Goal: Task Accomplishment & Management: Complete application form

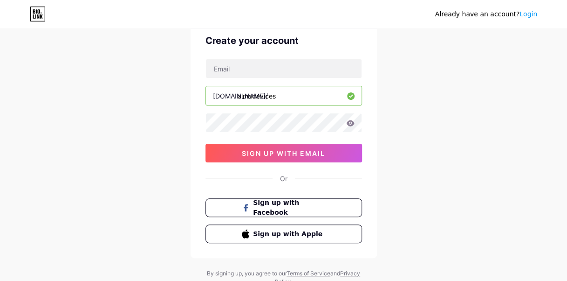
scroll to position [51, 0]
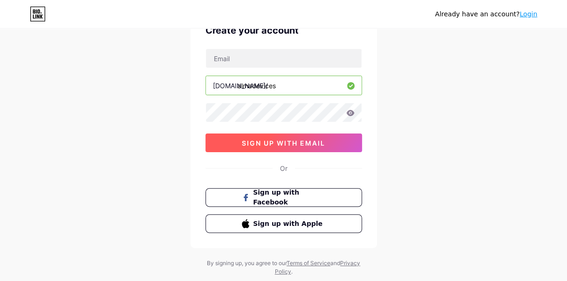
click at [320, 143] on span "sign up with email" at bounding box center [283, 143] width 83 height 8
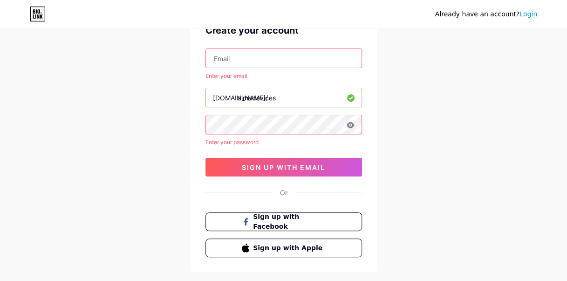
click at [325, 64] on input "text" at bounding box center [284, 58] width 156 height 19
type input "[EMAIL_ADDRESS][DOMAIN_NAME]"
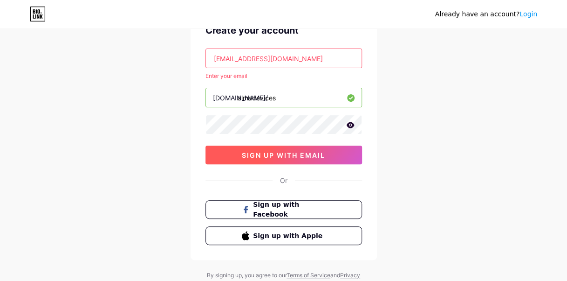
click at [301, 156] on span "sign up with email" at bounding box center [283, 155] width 83 height 8
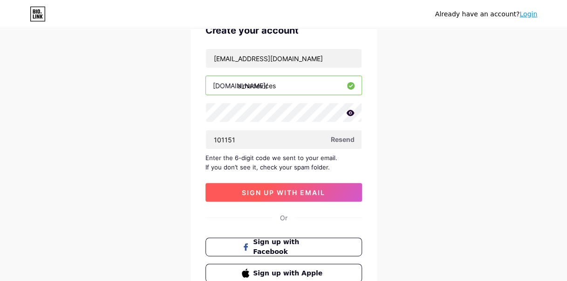
type input "101151"
click at [315, 193] on span "sign up with email" at bounding box center [283, 192] width 83 height 8
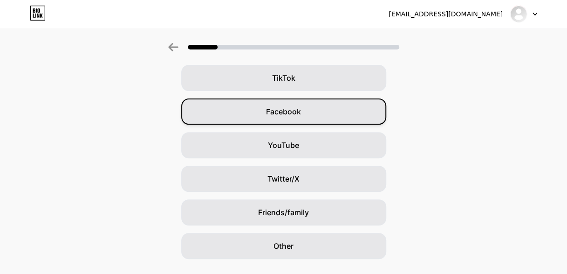
scroll to position [106, 0]
click at [326, 216] on div "Friends/family" at bounding box center [283, 212] width 205 height 26
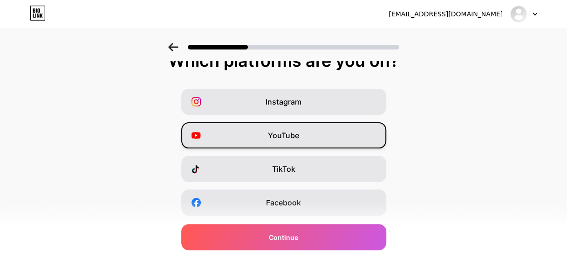
scroll to position [16, 0]
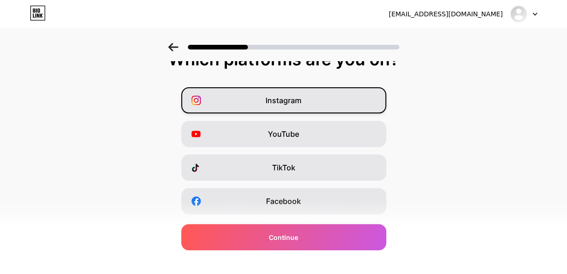
click at [339, 101] on div "Instagram" at bounding box center [283, 100] width 205 height 26
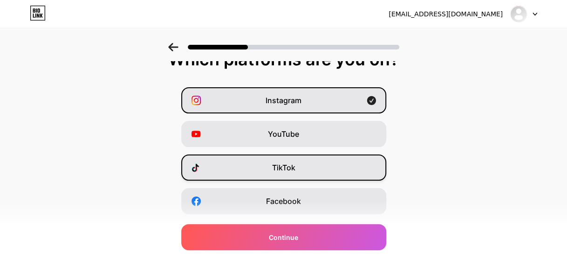
click at [323, 172] on div "TikTok" at bounding box center [283, 167] width 205 height 26
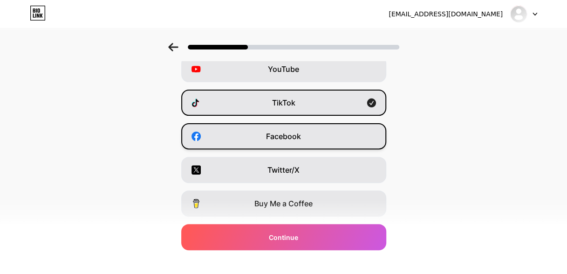
scroll to position [80, 0]
click at [338, 134] on div "Facebook" at bounding box center [283, 137] width 205 height 26
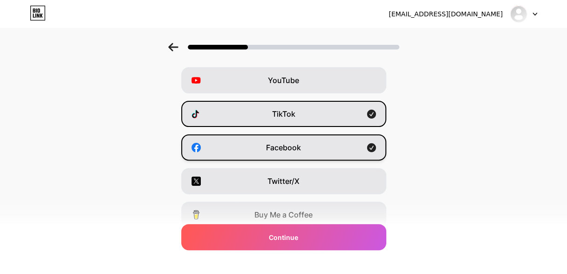
scroll to position [71, 0]
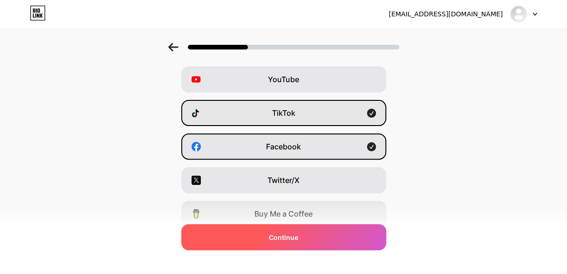
click at [318, 241] on div "Continue" at bounding box center [283, 237] width 205 height 26
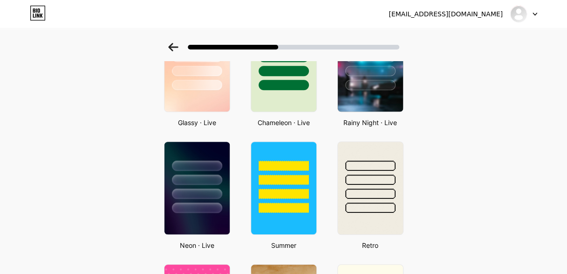
scroll to position [353, 0]
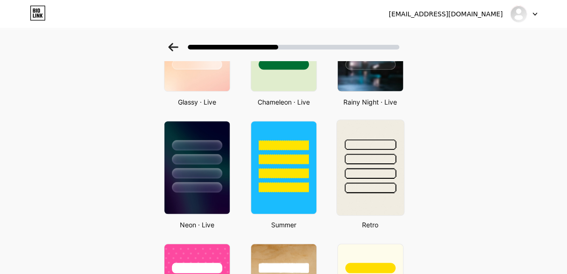
click at [372, 153] on div at bounding box center [371, 158] width 52 height 11
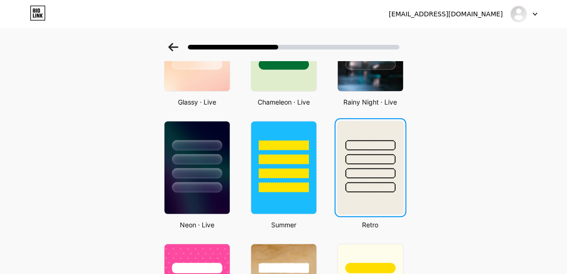
scroll to position [0, 0]
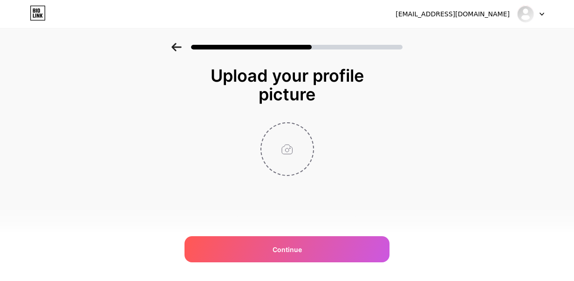
click at [297, 156] on input "file" at bounding box center [288, 149] width 52 height 52
type input "C:\fakepath\WhatsApp Image [DATE] 4.14.14 AM.jpeg"
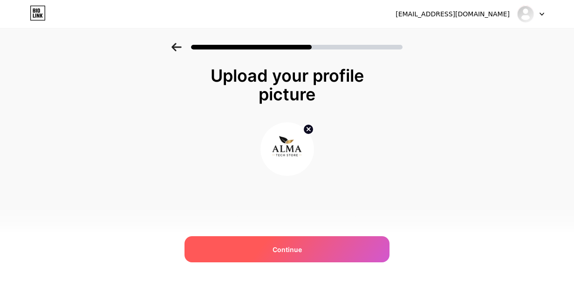
click at [302, 249] on div "Continue" at bounding box center [287, 249] width 205 height 26
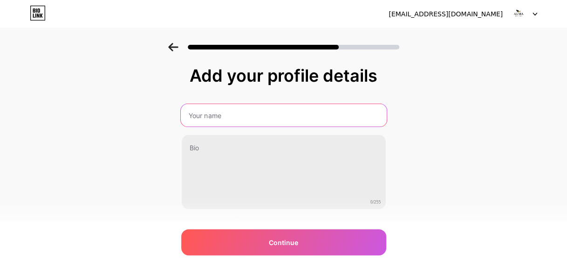
click at [305, 121] on input "text" at bounding box center [283, 115] width 206 height 22
type input "Alma Devices"
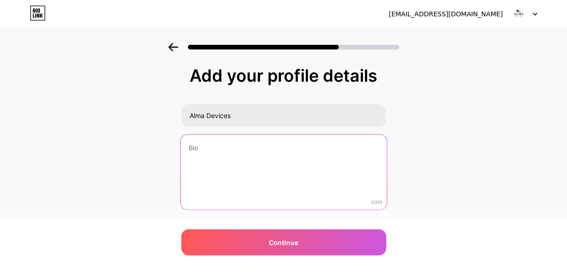
click at [242, 157] on textarea at bounding box center [283, 172] width 206 height 76
paste textarea "Premium Pre-Owned iPhones 📱 آيفونات مستعملة بحالة ممتازة ندعم الطلاب | صانعي ال…"
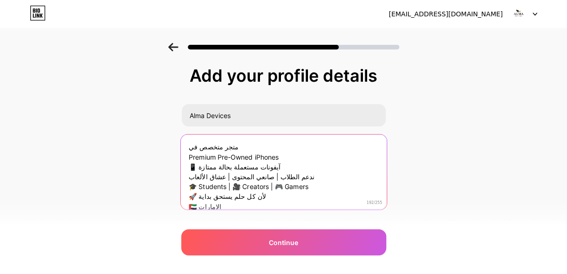
scroll to position [9, 0]
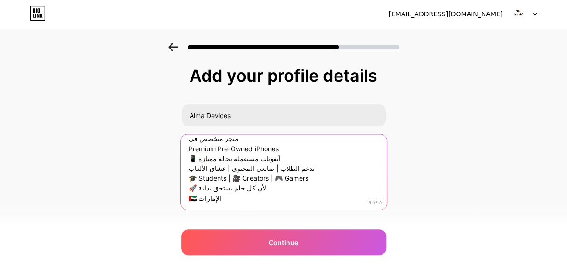
click at [199, 197] on textarea "متجر متخصص في Premium Pre-Owned iPhones 📱 آيفونات مستعملة بحالة ممتازة ندعم الط…" at bounding box center [283, 172] width 206 height 76
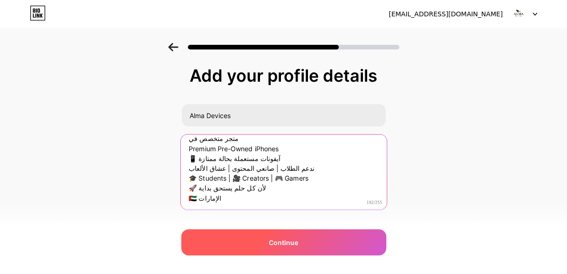
type textarea "متجر متخصص في Premium Pre-Owned iPhones 📱 آيفونات مستعملة بحالة ممتازة ندعم الط…"
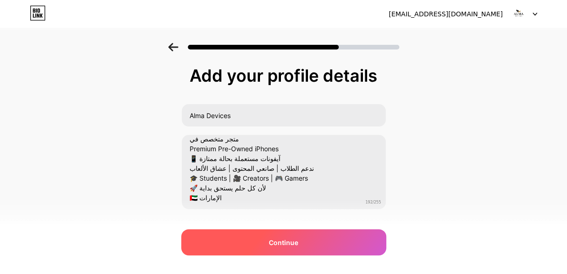
click at [285, 241] on span "Continue" at bounding box center [283, 242] width 29 height 10
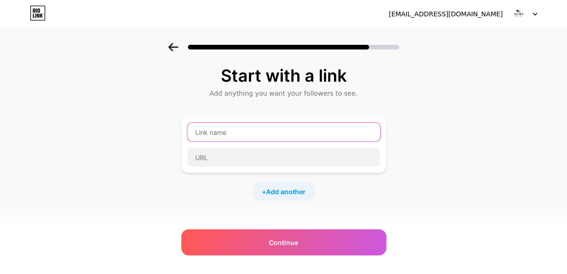
click at [251, 133] on input "text" at bounding box center [283, 132] width 193 height 19
type input "ش"
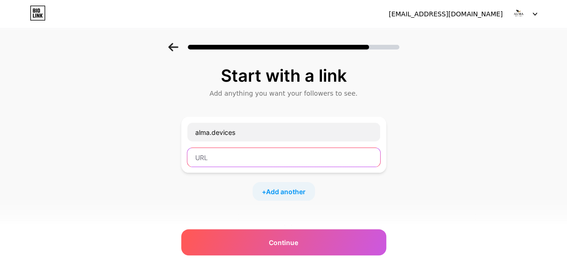
click at [264, 164] on input "text" at bounding box center [283, 157] width 193 height 19
click at [264, 162] on input "text" at bounding box center [283, 157] width 193 height 19
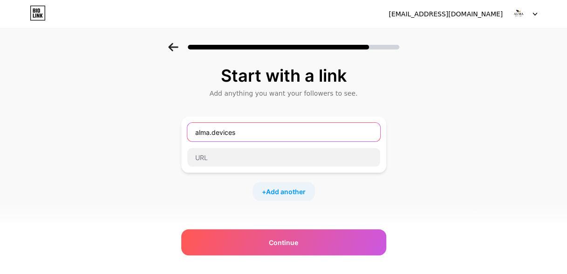
click at [274, 130] on input "alma.devices" at bounding box center [283, 132] width 193 height 19
type input "a"
type input "i"
click at [274, 130] on input "Alma insta" at bounding box center [283, 132] width 193 height 19
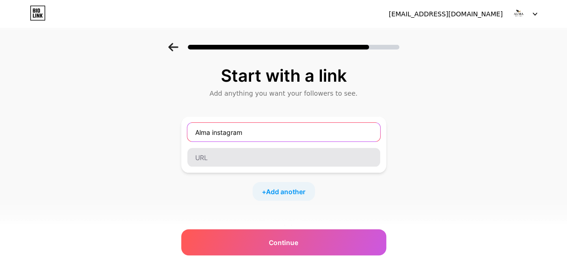
type input "Alma instagram"
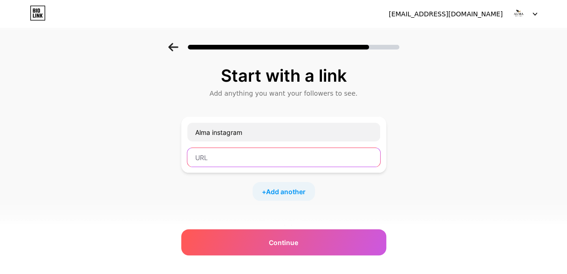
click at [252, 157] on input "text" at bounding box center [283, 157] width 193 height 19
paste input "[URL][DOMAIN_NAME][DOMAIN_NAME]"
type input "[URL][DOMAIN_NAME][DOMAIN_NAME]"
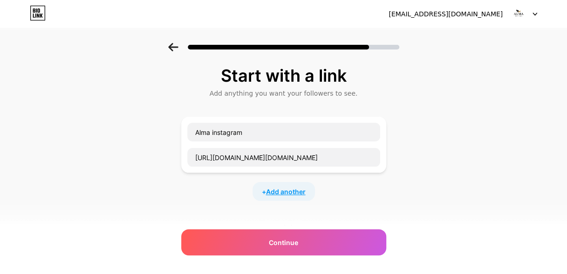
scroll to position [0, 0]
click at [300, 193] on span "Add another" at bounding box center [286, 191] width 40 height 10
click at [284, 200] on input "text" at bounding box center [283, 197] width 193 height 19
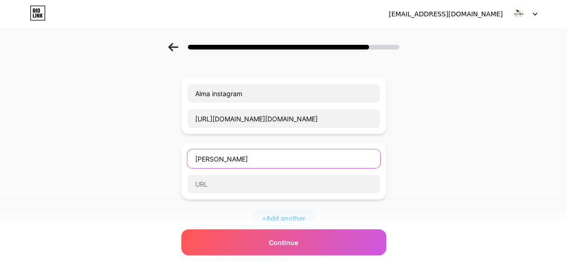
scroll to position [51, 0]
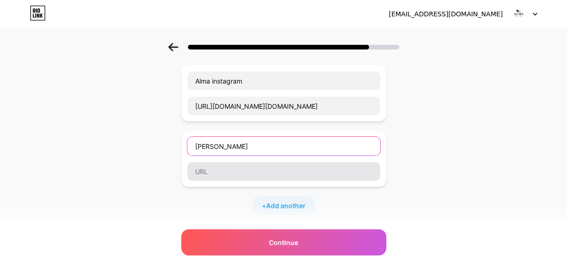
type input "[PERSON_NAME]"
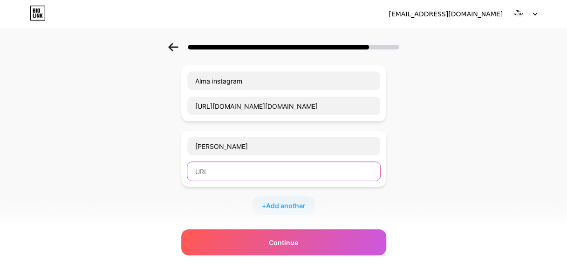
click at [289, 171] on input "text" at bounding box center [283, 171] width 193 height 19
paste input "[URL][EMAIL_ADDRESS][DOMAIN_NAME][DOMAIN_NAME]"
type input "[URL][EMAIL_ADDRESS][DOMAIN_NAME][DOMAIN_NAME]"
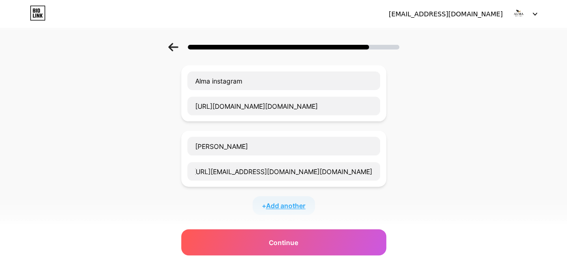
scroll to position [0, 0]
click at [299, 202] on span "Add another" at bounding box center [286, 205] width 40 height 10
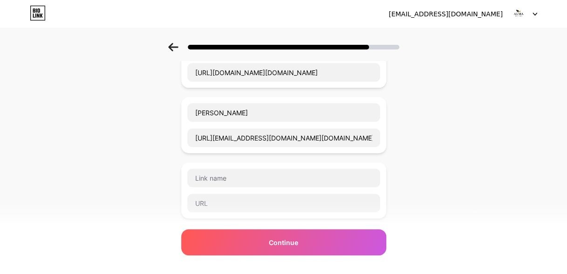
scroll to position [86, 0]
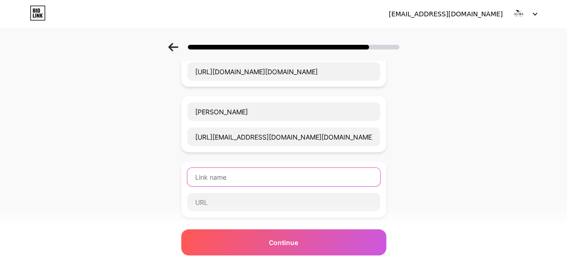
click at [298, 181] on input "text" at bounding box center [283, 176] width 193 height 19
type input "A"
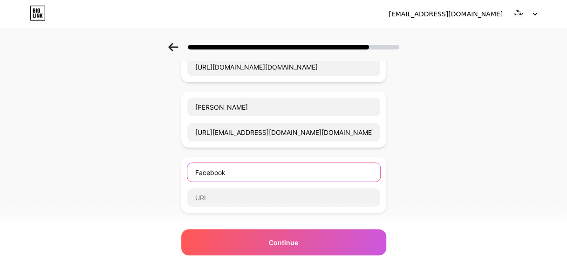
scroll to position [93, 0]
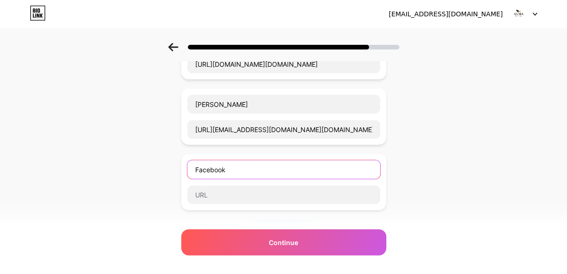
click at [198, 167] on input "Facebook" at bounding box center [283, 169] width 193 height 19
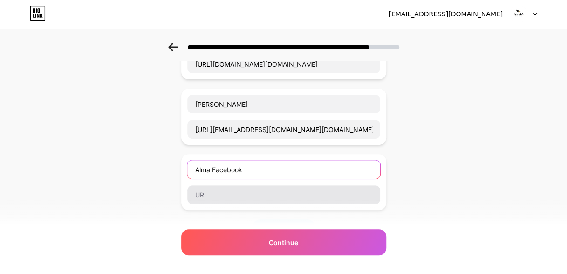
type input "Alma Facebook"
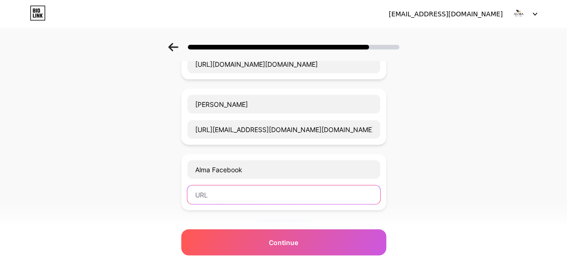
click at [246, 198] on input "text" at bounding box center [283, 194] width 193 height 19
paste input "[URL][DOMAIN_NAME]"
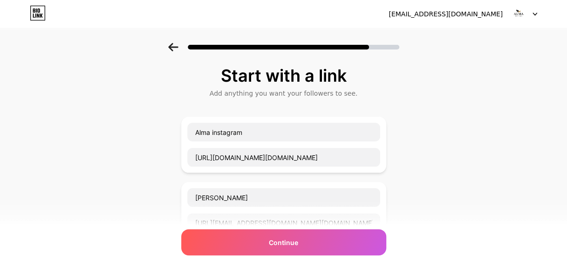
scroll to position [18, 0]
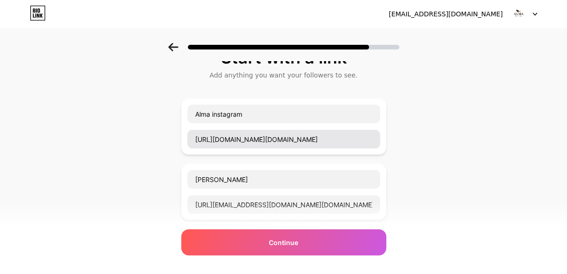
type input "[URL][DOMAIN_NAME]"
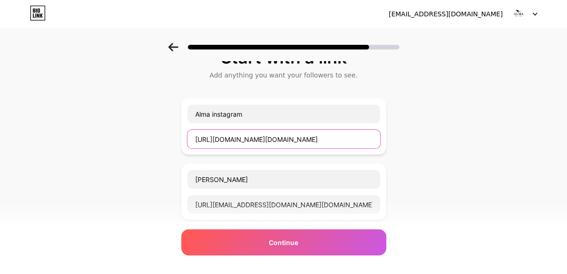
scroll to position [0, 0]
click at [199, 139] on input "[URL][DOMAIN_NAME][DOMAIN_NAME]" at bounding box center [283, 139] width 193 height 19
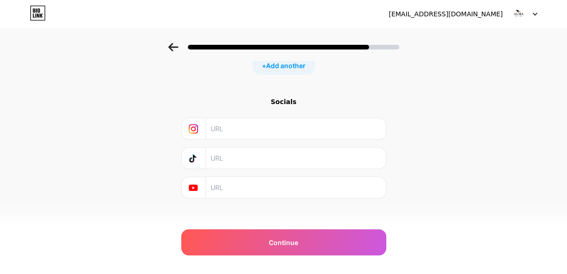
scroll to position [262, 0]
click at [248, 118] on input "text" at bounding box center [295, 122] width 169 height 21
paste input "[URL][DOMAIN_NAME][DOMAIN_NAME]"
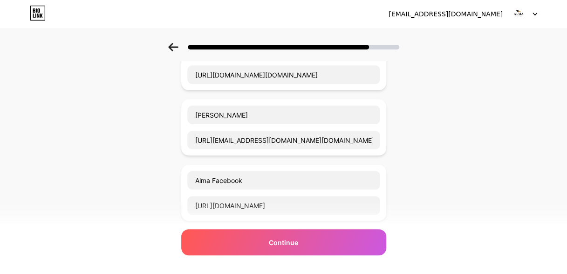
scroll to position [83, 0]
type input "[URL][DOMAIN_NAME][DOMAIN_NAME]"
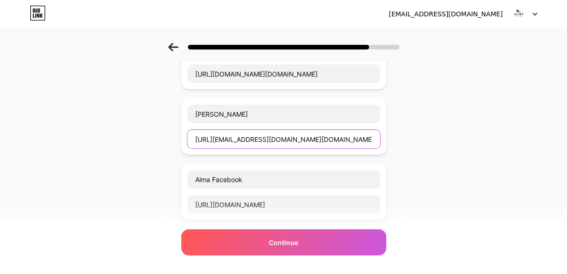
scroll to position [0, 0]
click at [325, 136] on input "[URL][EMAIL_ADDRESS][DOMAIN_NAME][DOMAIN_NAME]" at bounding box center [283, 139] width 193 height 19
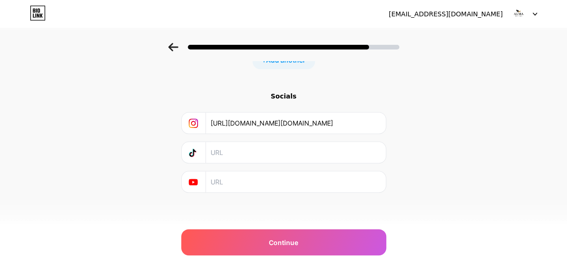
click at [265, 152] on input "text" at bounding box center [295, 152] width 169 height 21
paste input "[URL][EMAIL_ADDRESS][DOMAIN_NAME][DOMAIN_NAME]"
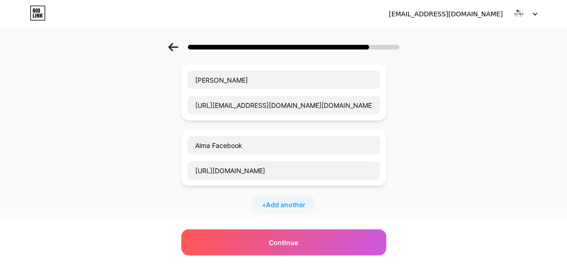
scroll to position [84, 0]
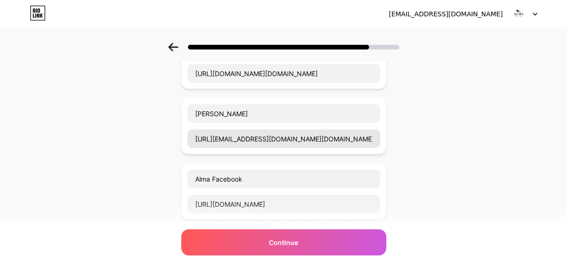
type input "[URL][EMAIL_ADDRESS][DOMAIN_NAME][DOMAIN_NAME]"
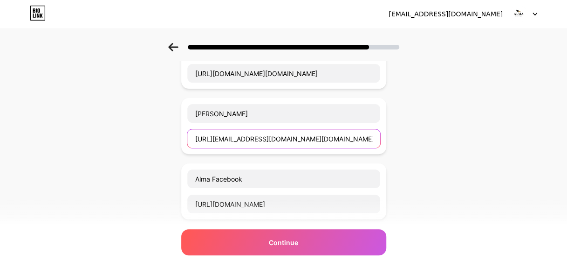
scroll to position [0, 0]
click at [374, 136] on input "[URL][EMAIL_ADDRESS][DOMAIN_NAME][DOMAIN_NAME]" at bounding box center [283, 138] width 193 height 19
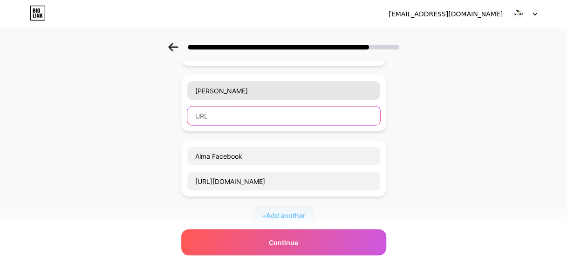
scroll to position [0, 0]
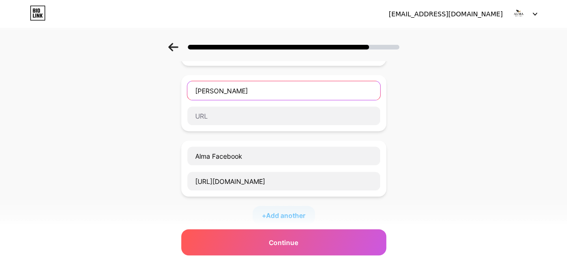
click at [331, 85] on input "[PERSON_NAME]" at bounding box center [283, 90] width 193 height 19
type input "A"
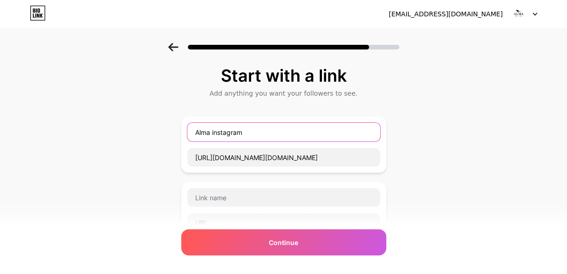
click at [302, 131] on input "Alma instagram" at bounding box center [283, 132] width 193 height 19
type input "A"
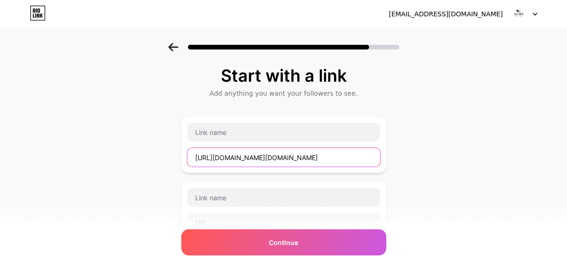
click at [377, 157] on input "[URL][DOMAIN_NAME][DOMAIN_NAME]" at bounding box center [283, 157] width 193 height 19
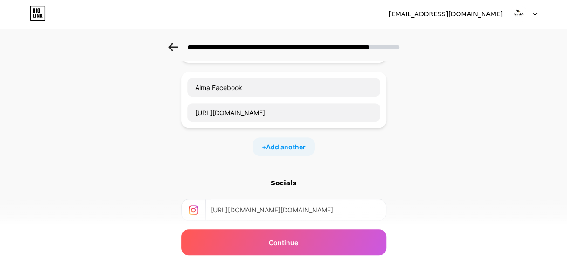
scroll to position [173, 0]
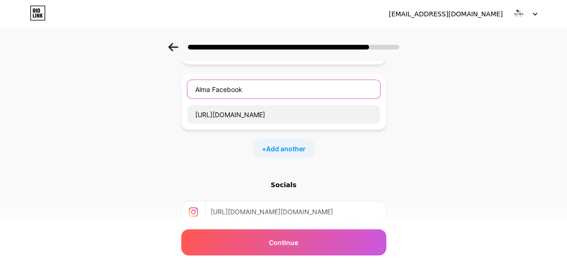
click at [213, 87] on input "Alma Facebook" at bounding box center [283, 89] width 193 height 19
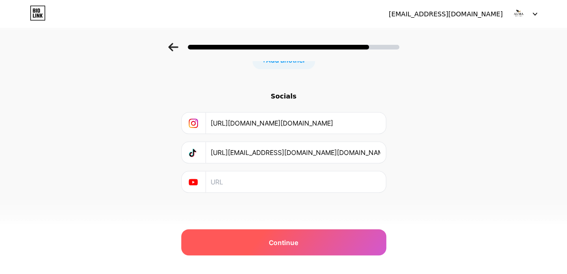
type input "Facebook"
click at [304, 243] on div "Continue" at bounding box center [283, 242] width 205 height 26
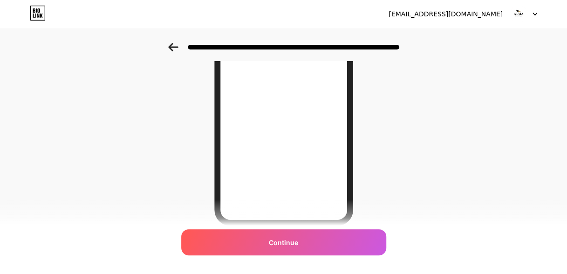
scroll to position [0, 0]
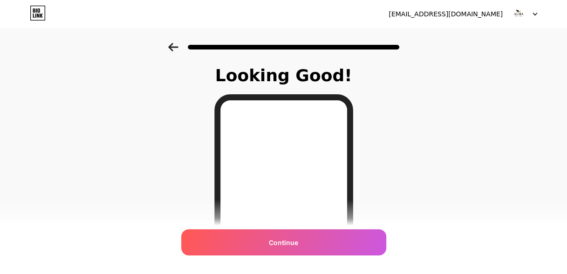
click at [174, 47] on icon at bounding box center [173, 47] width 10 height 8
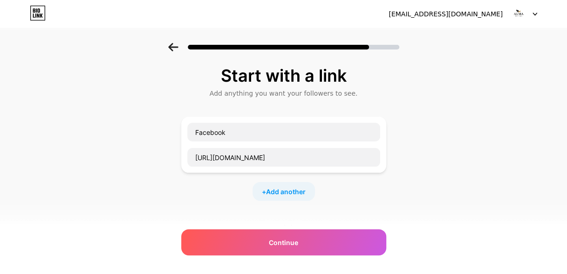
click at [174, 47] on icon at bounding box center [173, 47] width 10 height 8
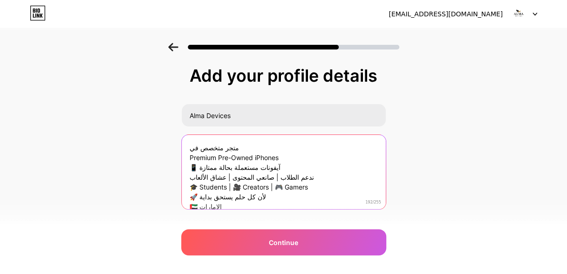
click at [286, 157] on textarea "متجر متخصص في Premium Pre-Owned iPhones 📱 آيفونات مستعملة بحالة ممتازة ندعم الط…" at bounding box center [284, 172] width 204 height 75
click at [286, 157] on textarea "متجر متخصص في Premium Pre-Owned iPhones 📱 آيفونات مستعملة بحالة ممتازة ندعم الط…" at bounding box center [283, 172] width 206 height 76
click at [198, 167] on textarea "متجر متخصص في Premium Pre-Owned iPhones 📱 آيفونات مستعملة بحالة ممتازة ندعم الط…" at bounding box center [283, 172] width 206 height 76
paste textarea "Premium Pre-Owned iPhones"
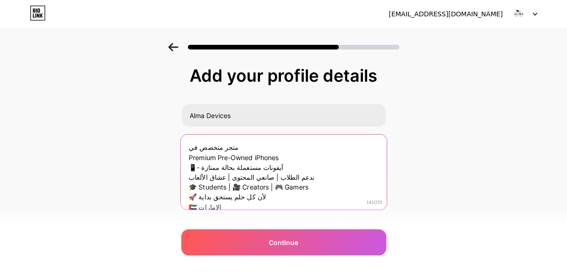
type textarea "متجر متخصص في Premium Pre-Owned iPhones 📱 آيفونات مستعملة بحالة ممتازة ندعم الط…"
click at [240, 145] on textarea "متجر متخصص في Premium Pre-Owned iPhones 📱 آيفونات مستعملة بحالة ممتازة ندعم الط…" at bounding box center [283, 172] width 206 height 76
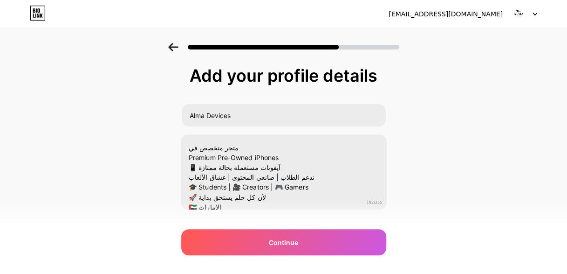
click at [179, 49] on icon at bounding box center [173, 47] width 10 height 8
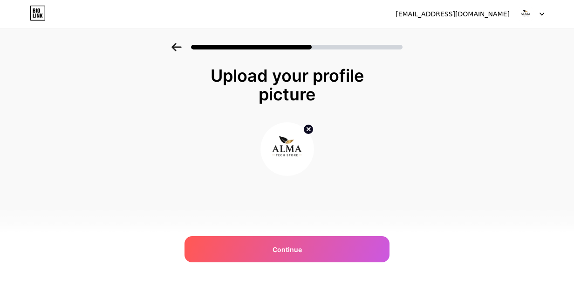
click at [179, 49] on icon at bounding box center [177, 47] width 10 height 8
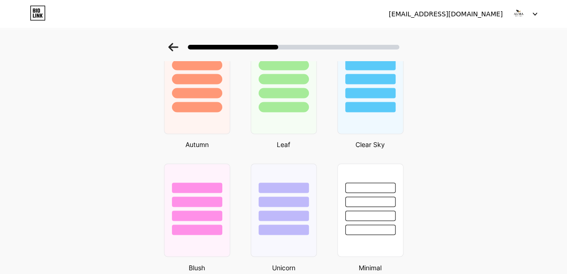
scroll to position [734, 0]
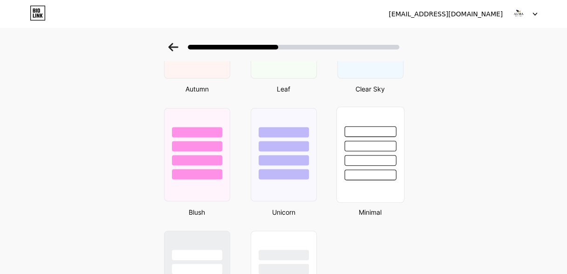
click at [394, 124] on div at bounding box center [370, 143] width 67 height 73
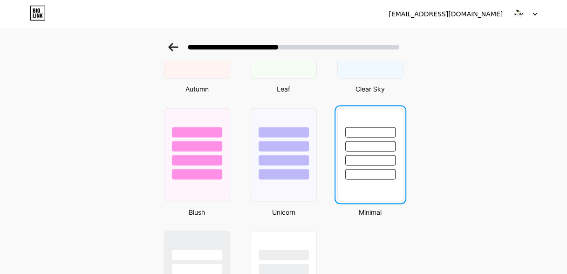
scroll to position [0, 0]
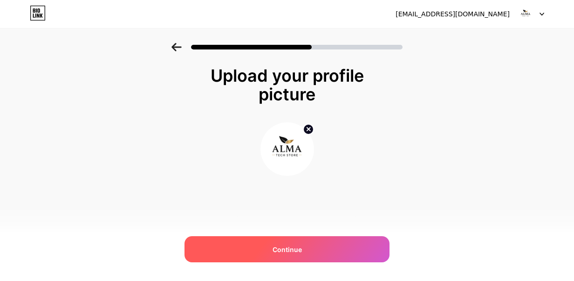
click at [326, 256] on div "Continue" at bounding box center [287, 249] width 205 height 26
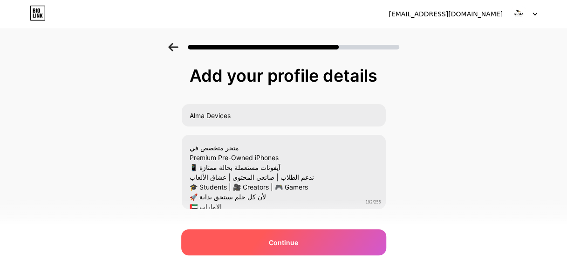
click at [332, 248] on div "Continue" at bounding box center [283, 242] width 205 height 26
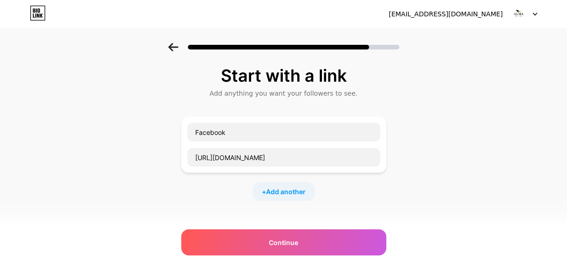
click at [332, 248] on div "Continue" at bounding box center [283, 242] width 205 height 26
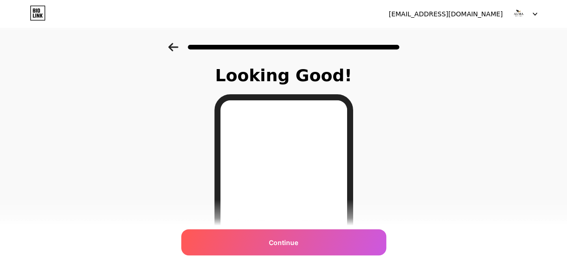
click at [177, 48] on icon at bounding box center [173, 47] width 10 height 8
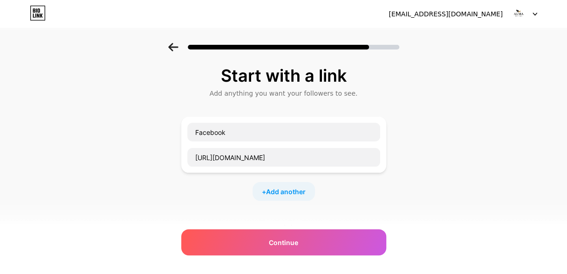
click at [177, 48] on icon at bounding box center [173, 47] width 10 height 8
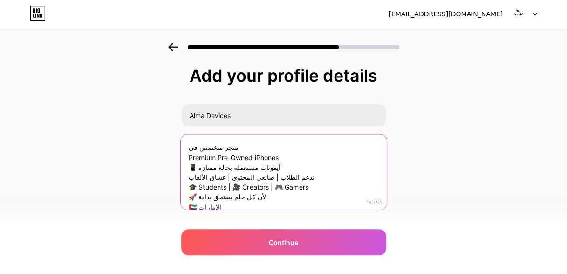
click at [192, 146] on textarea "متجر متخصص في Premium Pre-Owned iPhones 📱 آيفونات مستعملة بحالة ممتازة ندعم الط…" at bounding box center [283, 172] width 206 height 76
click at [191, 156] on textarea "متجر متخصص في Premium Pre-Owned iPhones 📱 آيفونات مستعملة بحالة ممتازة ندعم الط…" at bounding box center [283, 172] width 206 height 76
paste textarea "متجر متخصص في"
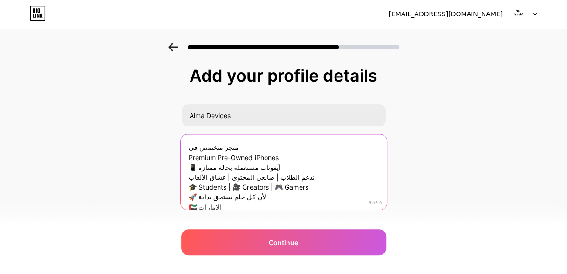
click at [298, 157] on textarea "متجر متخصص في Premium Pre-Owned iPhones 📱 آيفونات مستعملة بحالة ممتازة ندعم الط…" at bounding box center [283, 172] width 206 height 76
click at [237, 146] on textarea "متجر متخصص في Premium Pre-Owned iPhones متجر متخصص في 📱 آيفونات مستعملة بحالة م…" at bounding box center [283, 172] width 206 height 76
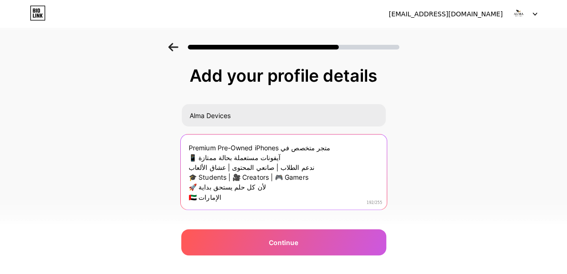
click at [329, 159] on textarea "Premium Pre-Owned iPhones متجر متخصص في 📱 آيفونات مستعملة بحالة ممتازة ندعم الط…" at bounding box center [283, 172] width 206 height 76
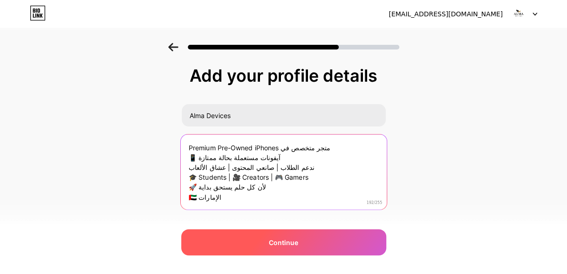
type textarea "Premium Pre-Owned iPhones متجر متخصص في 📱 آيفونات مستعملة بحالة ممتازة ندعم الط…"
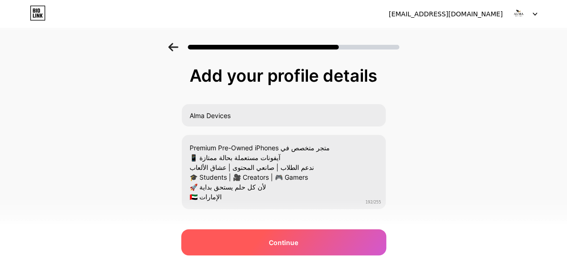
click at [277, 239] on span "Continue" at bounding box center [283, 242] width 29 height 10
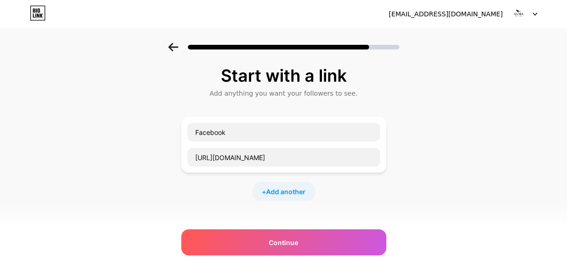
click at [277, 239] on span "Continue" at bounding box center [283, 242] width 29 height 10
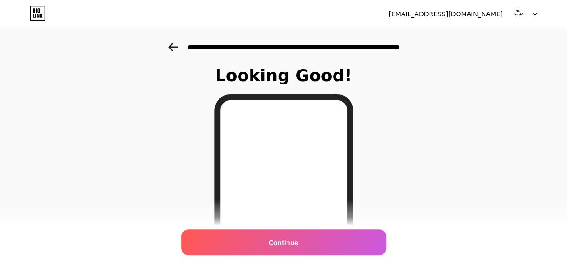
click at [178, 47] on icon at bounding box center [173, 47] width 10 height 8
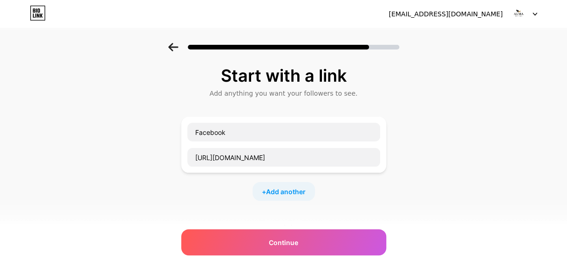
click at [178, 47] on icon at bounding box center [173, 47] width 10 height 8
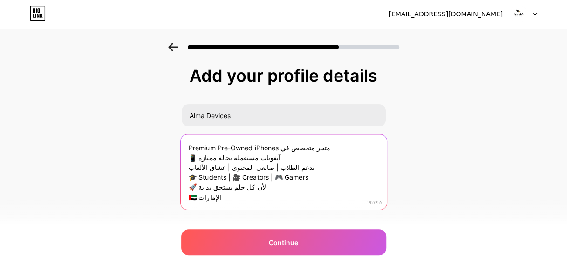
drag, startPoint x: 326, startPoint y: 148, endPoint x: 285, endPoint y: 144, distance: 41.2
click at [285, 144] on textarea "Premium Pre-Owned iPhones متجر متخصص في 📱 آيفونات مستعملة بحالة ممتازة ندعم الط…" at bounding box center [283, 172] width 206 height 76
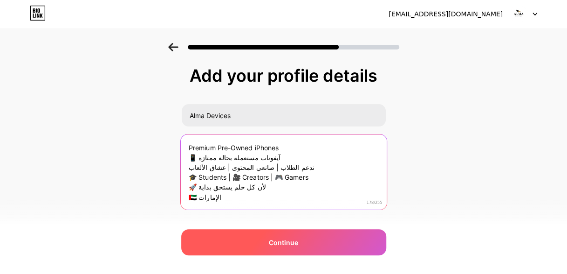
type textarea "Premium Pre-Owned iPhones 📱 آيفونات مستعملة بحالة ممتازة ندعم الطلاب | صانعي ال…"
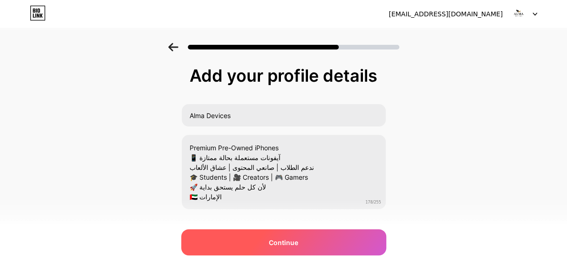
click at [265, 239] on div "Continue" at bounding box center [283, 242] width 205 height 26
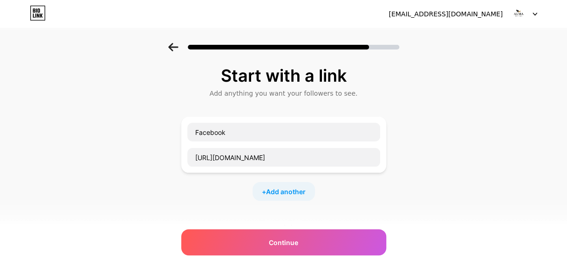
click at [265, 239] on div "Continue" at bounding box center [283, 242] width 205 height 26
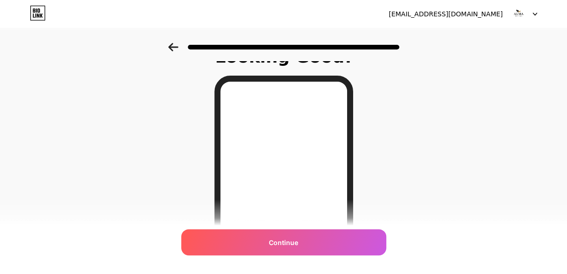
scroll to position [19, 0]
click at [175, 47] on icon at bounding box center [173, 47] width 10 height 8
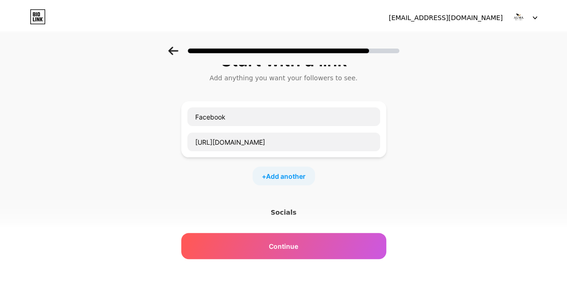
scroll to position [0, 0]
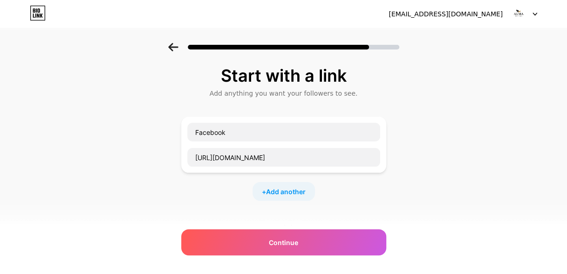
click at [175, 47] on icon at bounding box center [173, 47] width 10 height 8
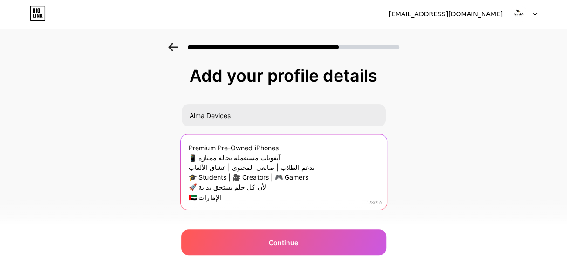
click at [315, 176] on textarea "Premium Pre-Owned iPhones 📱 آيفونات مستعملة بحالة ممتازة ندعم الطلاب | صانعي ال…" at bounding box center [283, 172] width 206 height 76
click at [197, 186] on textarea "Premium Pre-Owned iPhones 📱 آيفونات مستعملة بحالة ممتازة ندعم الطلاب | صانعي ال…" at bounding box center [283, 172] width 206 height 76
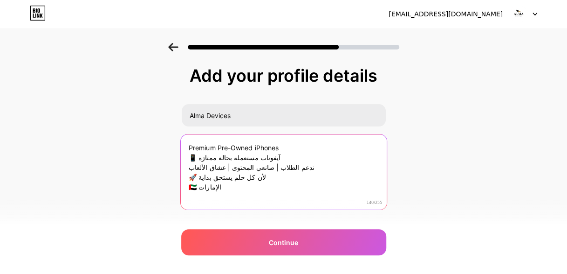
click at [197, 186] on textarea "Premium Pre-Owned iPhones 📱 آيفونات مستعملة بحالة ممتازة ندعم الطلاب | صانعي ال…" at bounding box center [283, 172] width 206 height 76
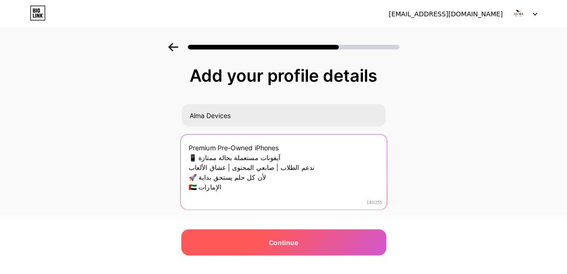
type textarea "Premium Pre-Owned iPhones 📱 آيفونات مستعملة بحالة ممتازة ندعم الطلاب | صانعي ال…"
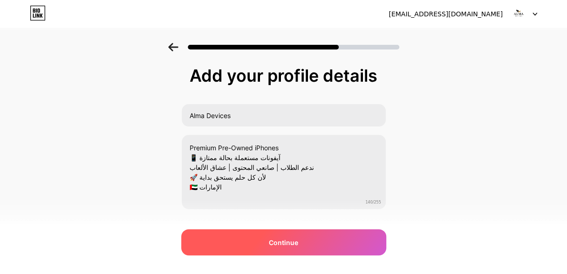
click at [291, 241] on span "Continue" at bounding box center [283, 242] width 29 height 10
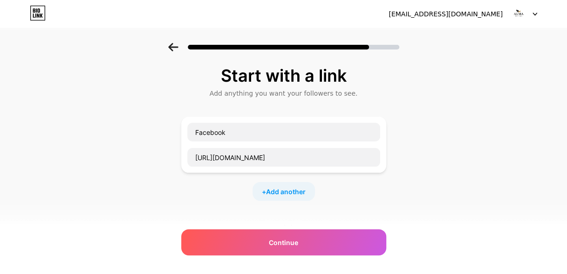
click at [291, 241] on span "Continue" at bounding box center [283, 242] width 29 height 10
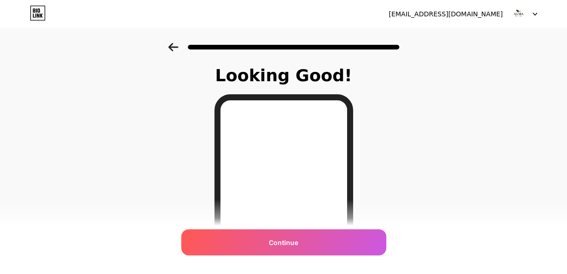
click at [291, 241] on span "Continue" at bounding box center [283, 242] width 29 height 10
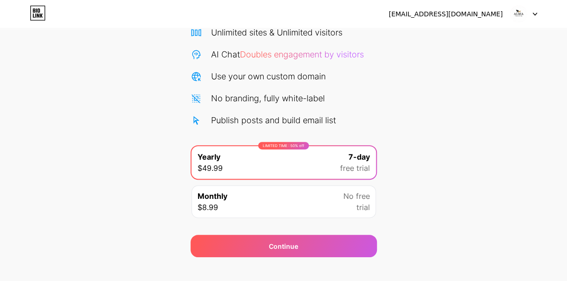
scroll to position [94, 0]
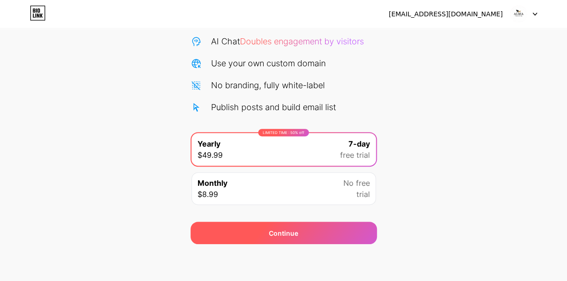
click at [328, 224] on div "Continue" at bounding box center [284, 232] width 186 height 22
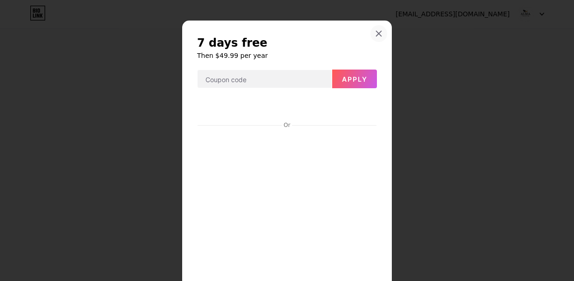
click at [377, 32] on icon at bounding box center [379, 33] width 5 height 5
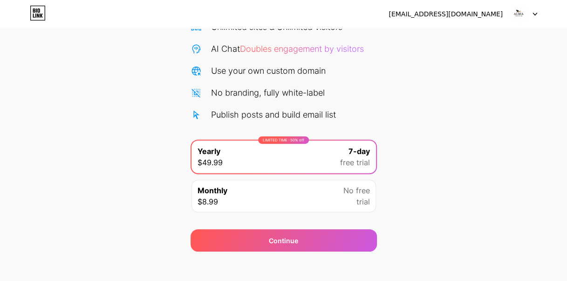
scroll to position [88, 0]
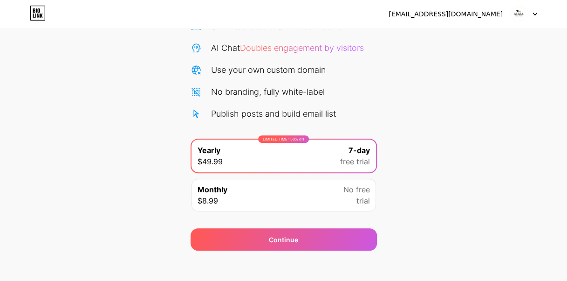
click at [533, 15] on icon at bounding box center [535, 14] width 5 height 3
click at [407, 130] on div "Start your 7 day free trial Cancel anytime. We will send you an email 2 days be…" at bounding box center [283, 102] width 567 height 295
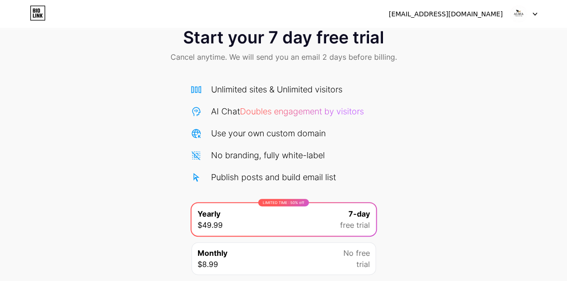
scroll to position [0, 0]
